Goal: Book appointment/travel/reservation

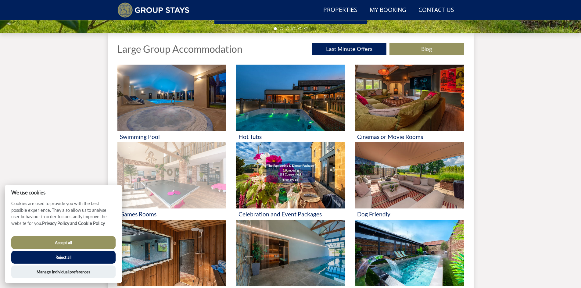
scroll to position [230, 0]
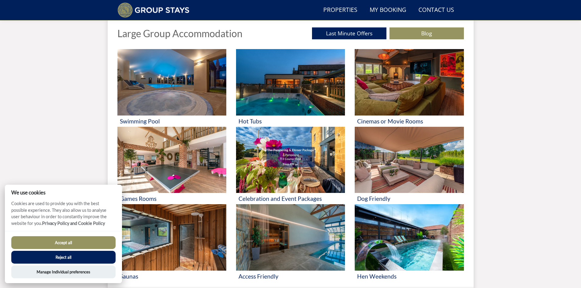
click at [59, 241] on button "Accept all" at bounding box center [63, 243] width 104 height 13
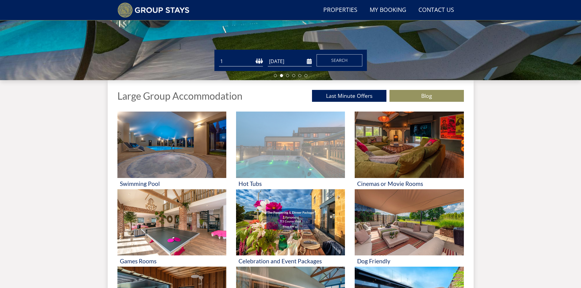
scroll to position [139, 0]
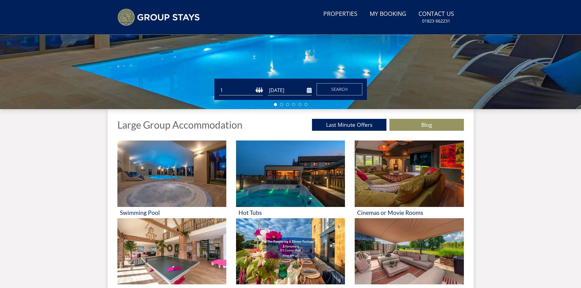
click at [243, 92] on select "1 2 3 4 5 6 7 8 9 10 11 12 13 14 15 16 17 18 19 20 21 22 23 24 25 26 27 28 29 3…" at bounding box center [241, 90] width 44 height 10
select select "40"
click at [219, 85] on select "1 2 3 4 5 6 7 8 9 10 11 12 13 14 15 16 17 18 19 20 21 22 23 24 25 26 27 28 29 3…" at bounding box center [241, 90] width 44 height 10
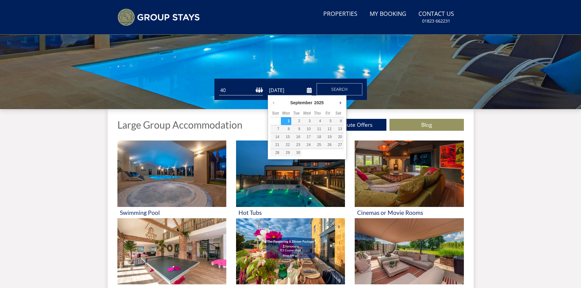
click at [311, 90] on input "[DATE]" at bounding box center [290, 90] width 44 height 10
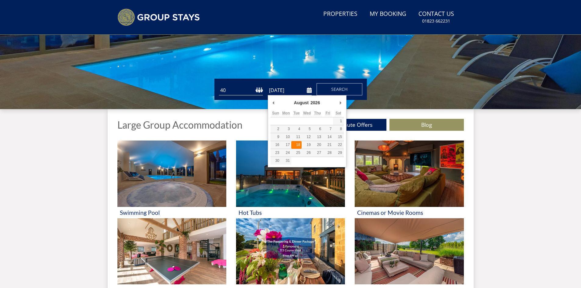
type input "[DATE]"
click at [308, 91] on input "[DATE]" at bounding box center [290, 90] width 44 height 10
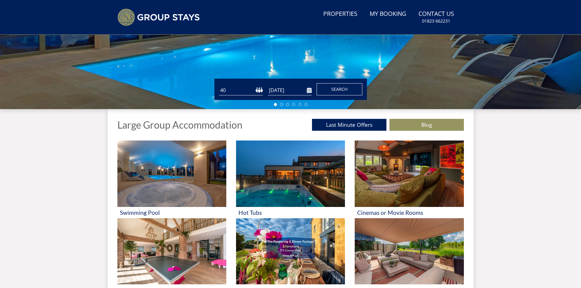
click at [343, 88] on span "Search" at bounding box center [339, 89] width 16 height 6
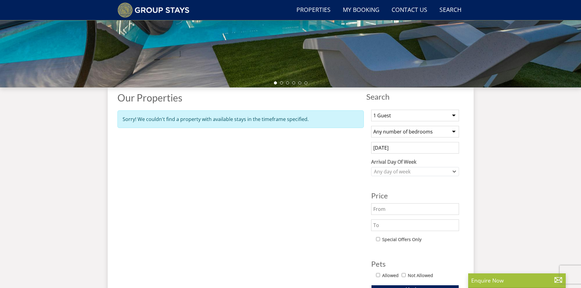
scroll to position [171, 0]
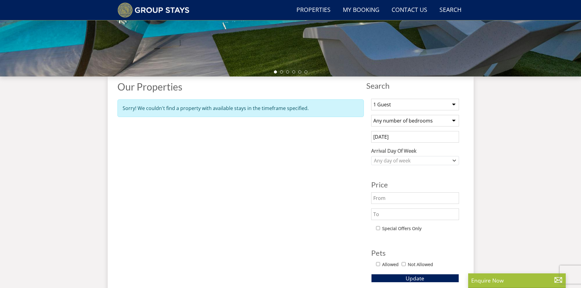
click at [452, 120] on select "Any number of bedrooms 4 Bedrooms 5 Bedrooms 6 Bedrooms 7 Bedrooms 8 Bedrooms 9…" at bounding box center [415, 121] width 88 height 12
select select "15"
click at [371, 115] on select "Any number of bedrooms 4 Bedrooms 5 Bedrooms 6 Bedrooms 7 Bedrooms 8 Bedrooms 9…" at bounding box center [415, 121] width 88 height 12
click at [326, 184] on div "Properties Our Properties Sorry! We couldn't find a property with available sta…" at bounding box center [240, 191] width 247 height 220
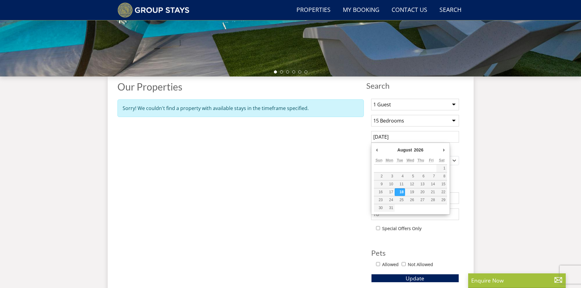
click at [410, 137] on input "[DATE]" at bounding box center [415, 137] width 88 height 12
type input "[DATE]"
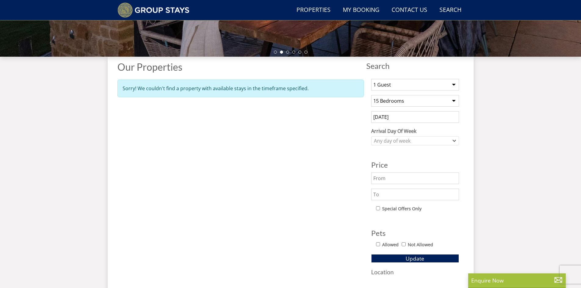
scroll to position [201, 0]
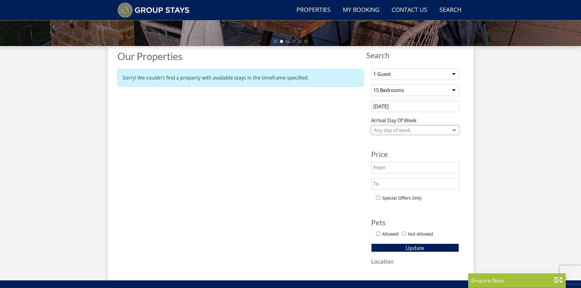
click at [436, 130] on div "Any day of week" at bounding box center [412, 130] width 79 height 7
click at [331, 162] on div "Properties Our Properties Sorry! We couldn't find a property with available sta…" at bounding box center [240, 161] width 247 height 220
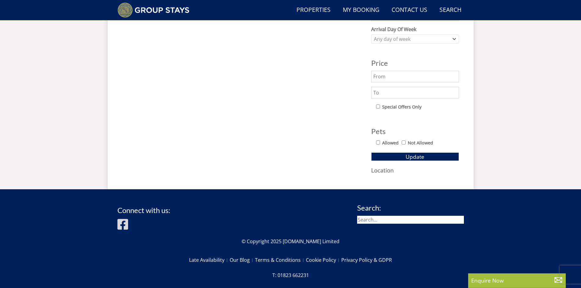
scroll to position [293, 0]
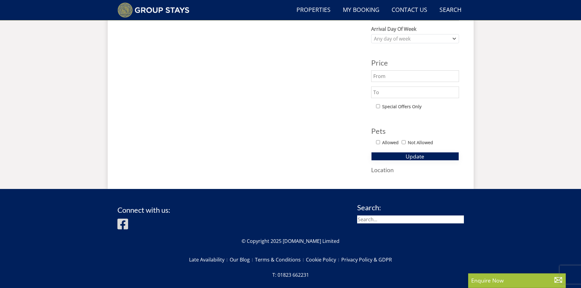
click at [392, 158] on button "Update" at bounding box center [415, 156] width 88 height 9
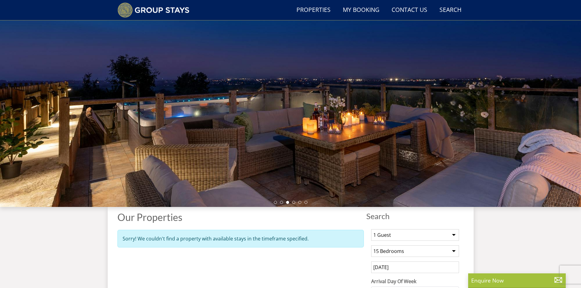
scroll to position [18, 0]
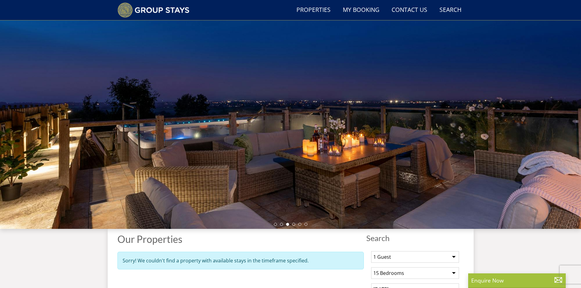
click at [343, 179] on div at bounding box center [290, 123] width 581 height 214
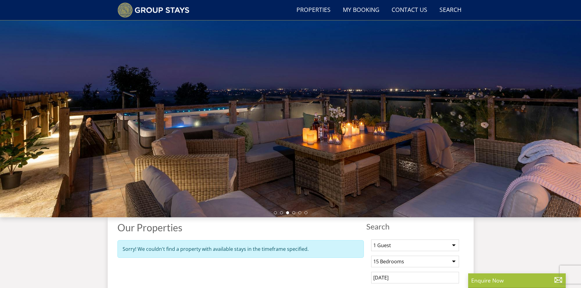
scroll to position [49, 0]
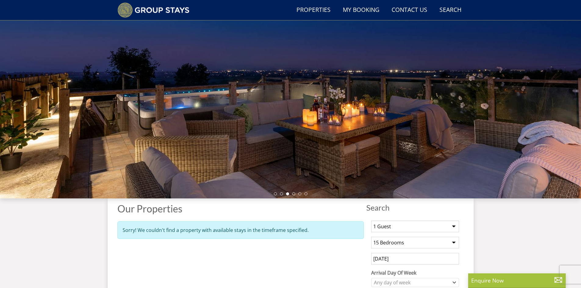
click at [296, 192] on div at bounding box center [290, 92] width 581 height 214
click at [356, 11] on link "My Booking" at bounding box center [362, 10] width 42 height 14
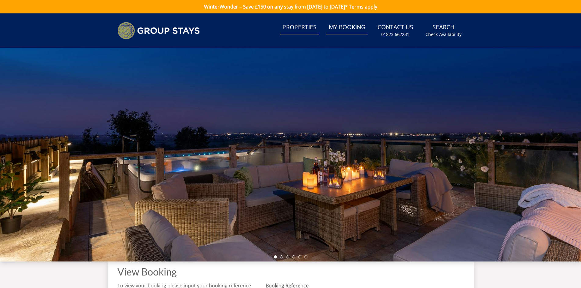
click at [297, 29] on link "Properties" at bounding box center [299, 28] width 39 height 14
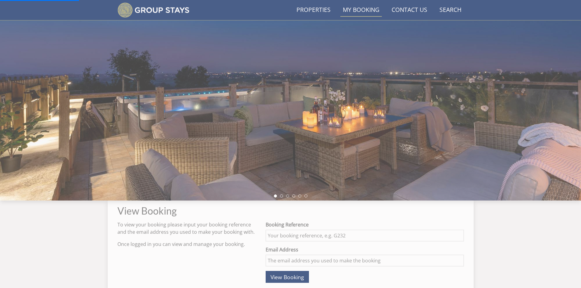
scroll to position [77, 0]
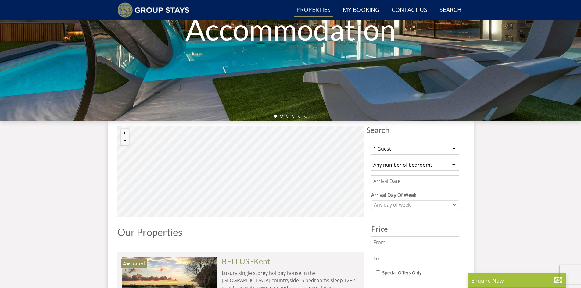
scroll to position [138, 0]
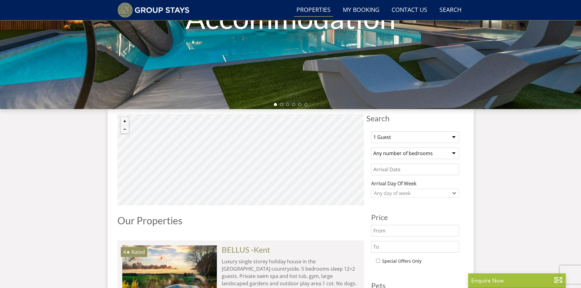
click at [449, 137] on select "1 Guest 2 Guests 3 Guests 4 Guests 5 Guests 6 Guests 7 Guests 8 Guests 9 Guests…" at bounding box center [415, 138] width 88 height 12
select select "32"
click at [371, 132] on select "1 Guest 2 Guests 3 Guests 4 Guests 5 Guests 6 Guests 7 Guests 8 Guests 9 Guests…" at bounding box center [415, 138] width 88 height 12
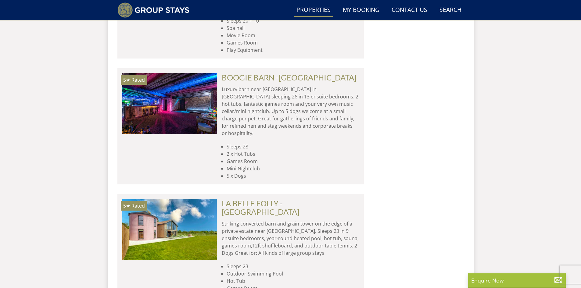
scroll to position [1481, 0]
